Goal: Find contact information: Find contact information

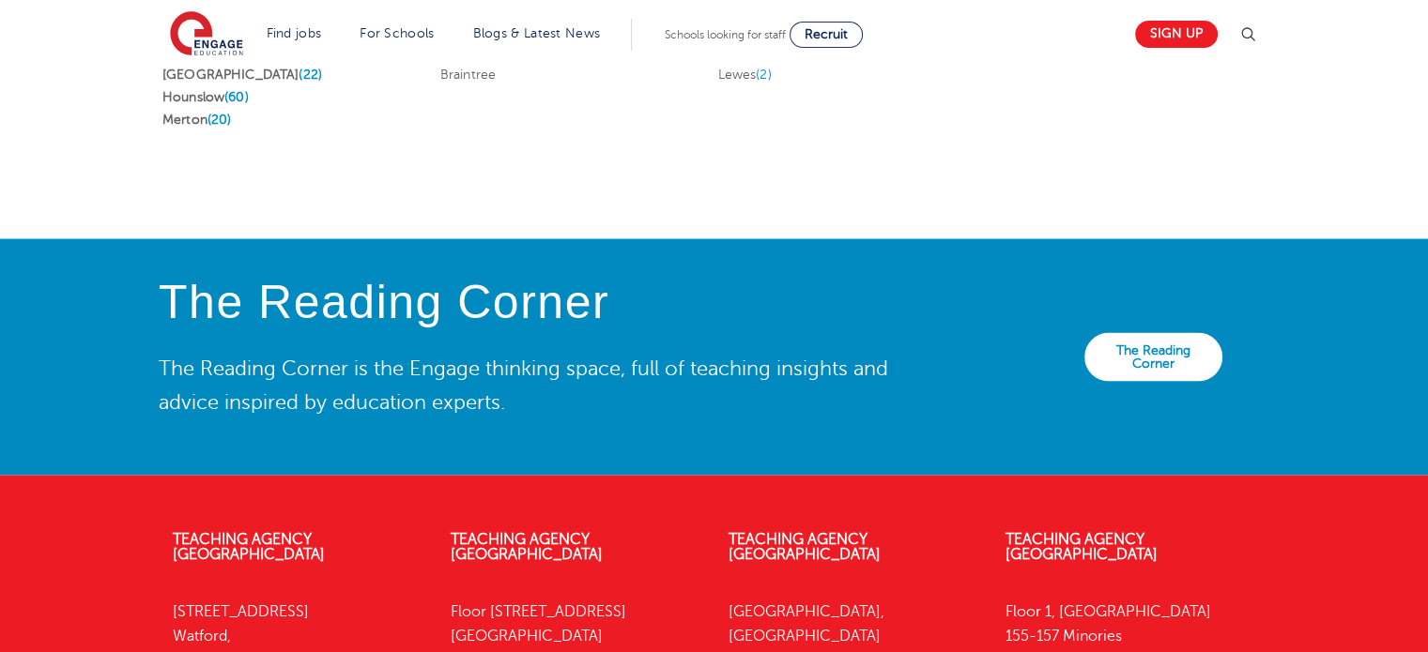
scroll to position [3637, 0]
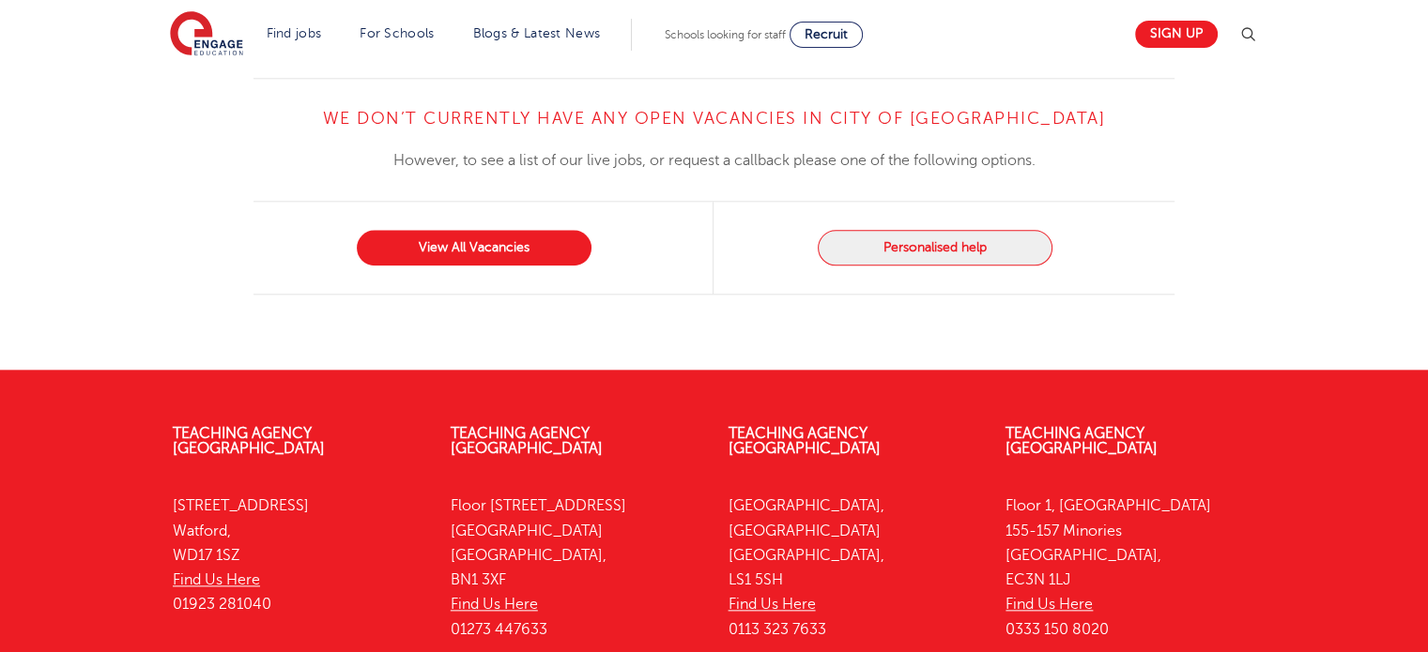
scroll to position [2050, 0]
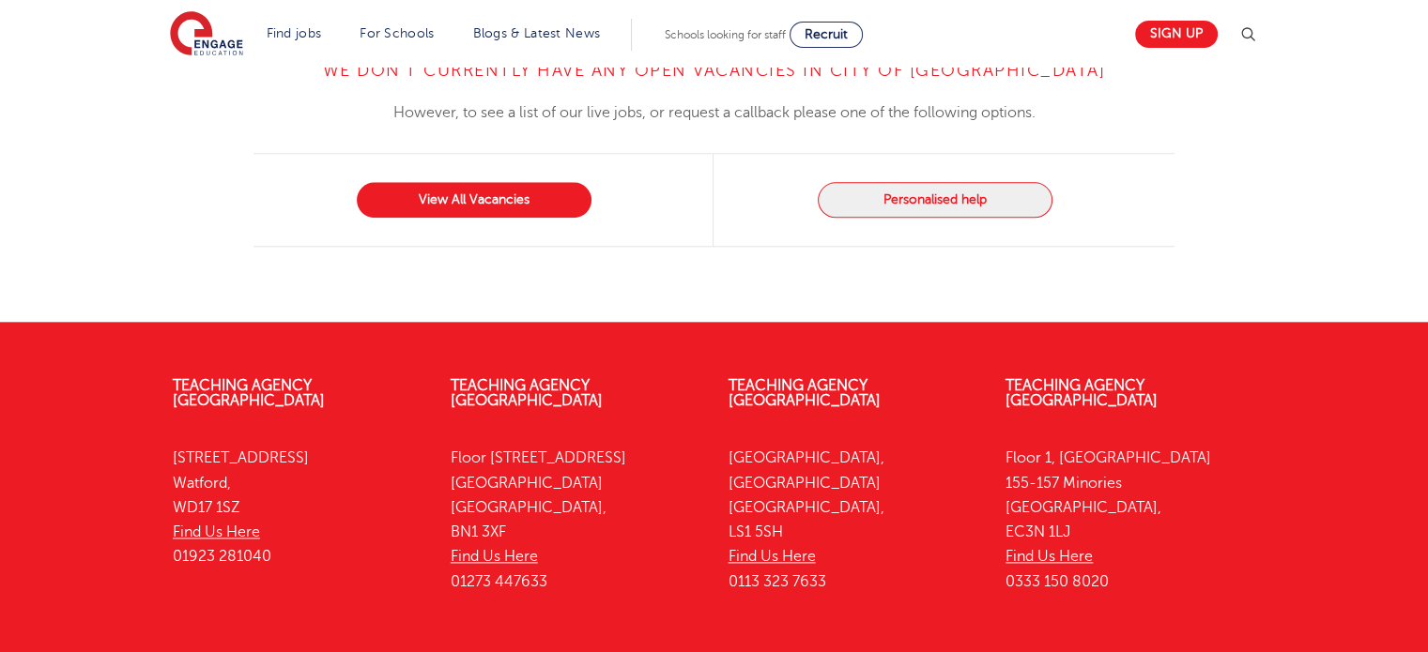
drag, startPoint x: 1114, startPoint y: 439, endPoint x: 1002, endPoint y: 444, distance: 112.7
click at [1002, 444] on div "Teaching Agency [STREET_ADDRESS] Find Us Here 0333 150 8020" at bounding box center [1130, 488] width 278 height 277
copy p "0333 150 8020"
